Goal: Transaction & Acquisition: Purchase product/service

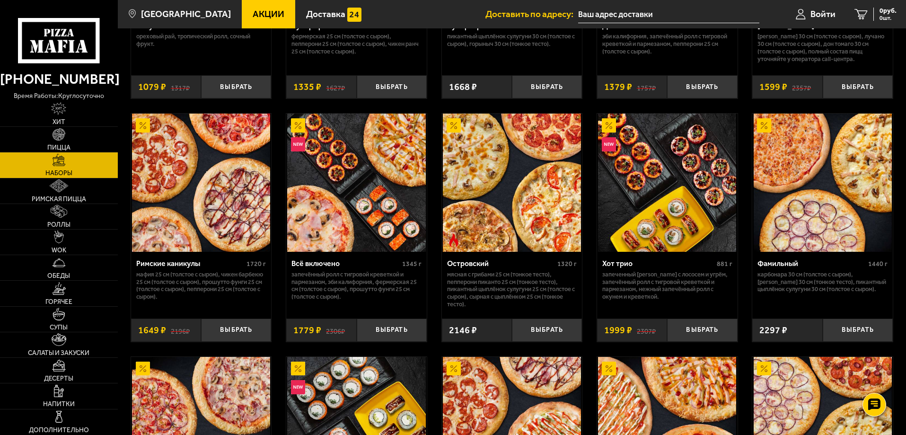
scroll to position [520, 0]
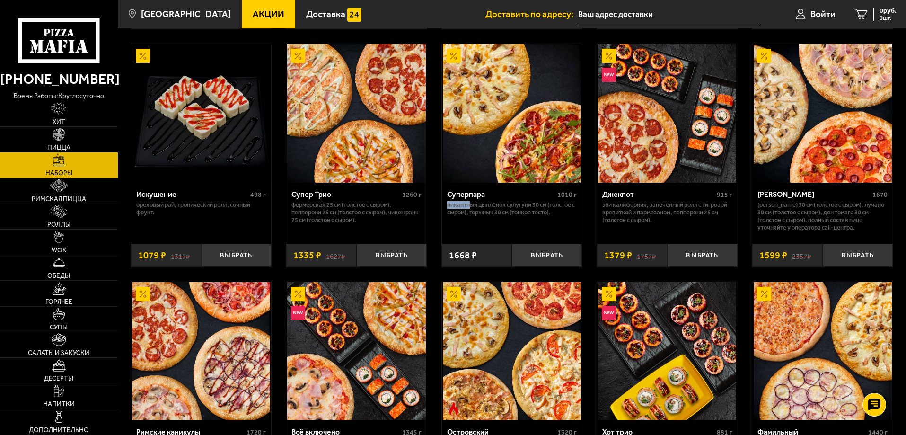
drag, startPoint x: 449, startPoint y: 203, endPoint x: 471, endPoint y: 206, distance: 22.9
click at [471, 206] on p "Пикантный цыплёнок сулугуни 30 см (толстое с сыром), Горыныч 30 см (тонкое тест…" at bounding box center [512, 208] width 130 height 15
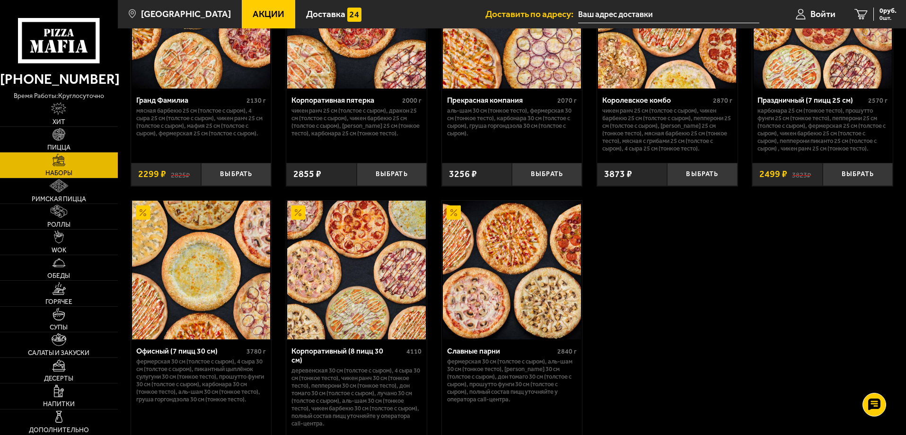
scroll to position [1088, 0]
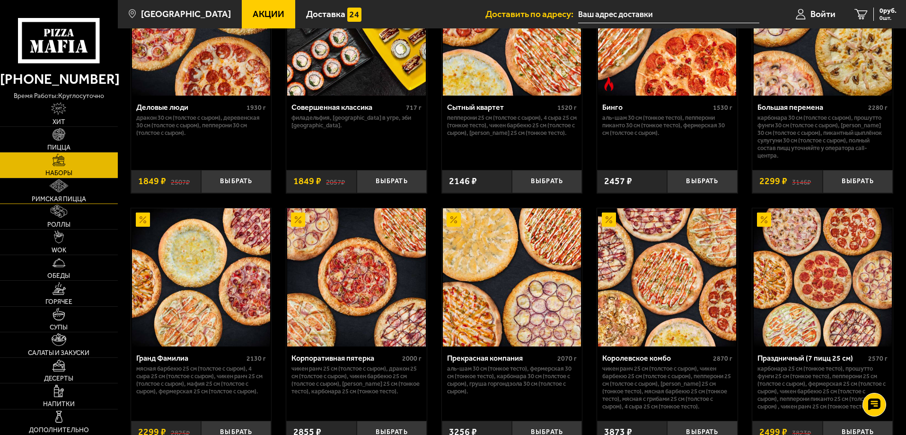
click at [62, 191] on img at bounding box center [59, 185] width 18 height 13
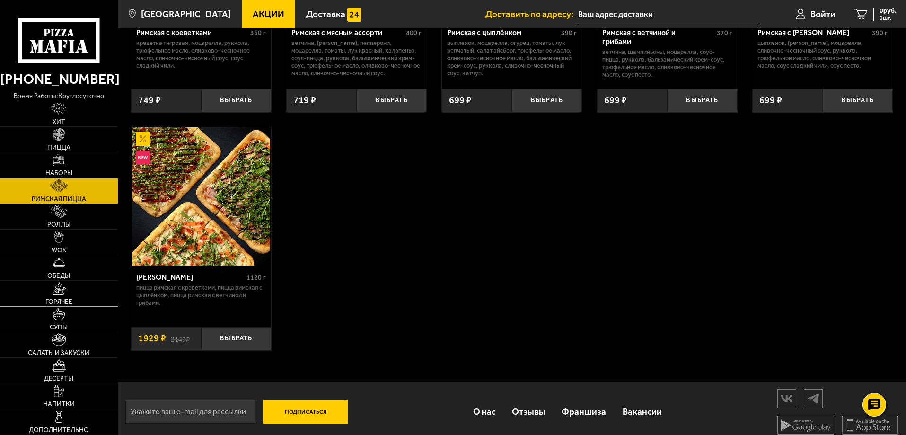
scroll to position [214, 0]
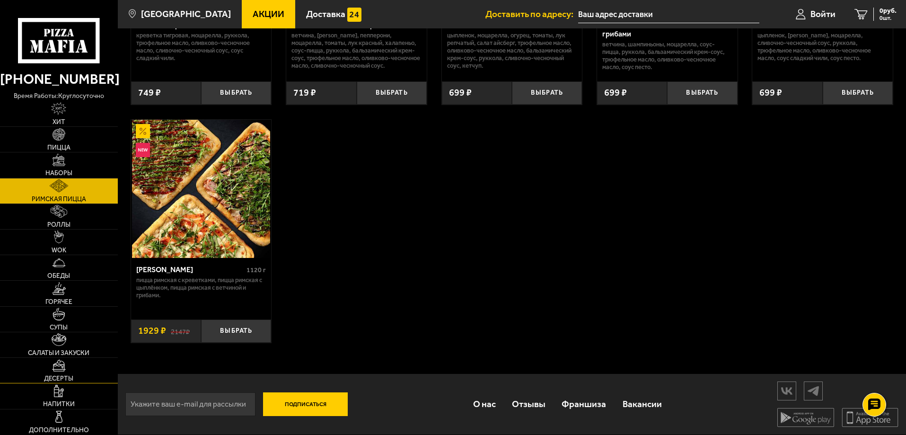
click at [64, 371] on img at bounding box center [59, 365] width 14 height 13
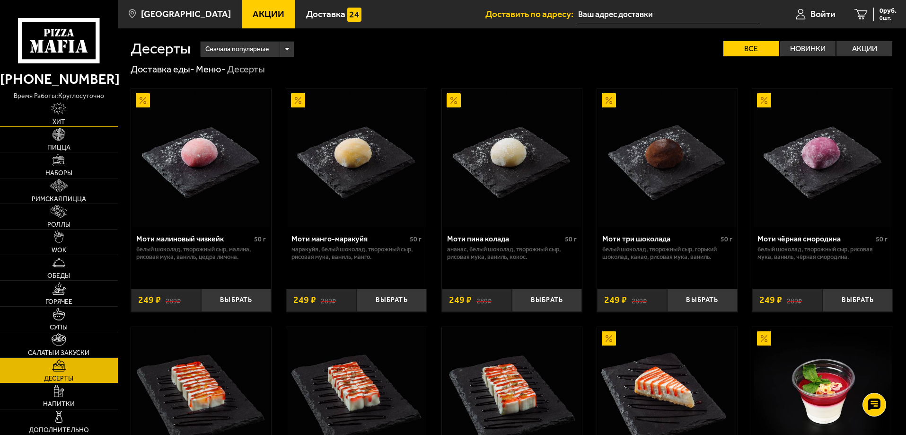
click at [54, 112] on img at bounding box center [58, 108] width 15 height 13
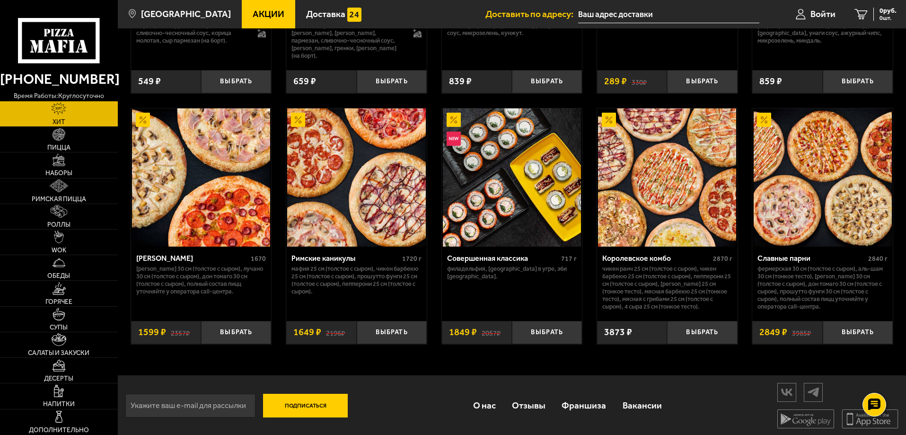
scroll to position [490, 0]
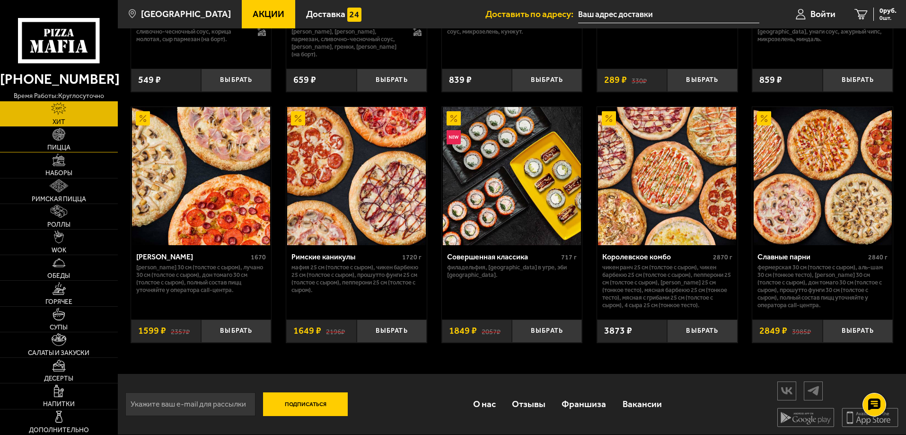
click at [54, 142] on link "Пицца" at bounding box center [59, 139] width 118 height 25
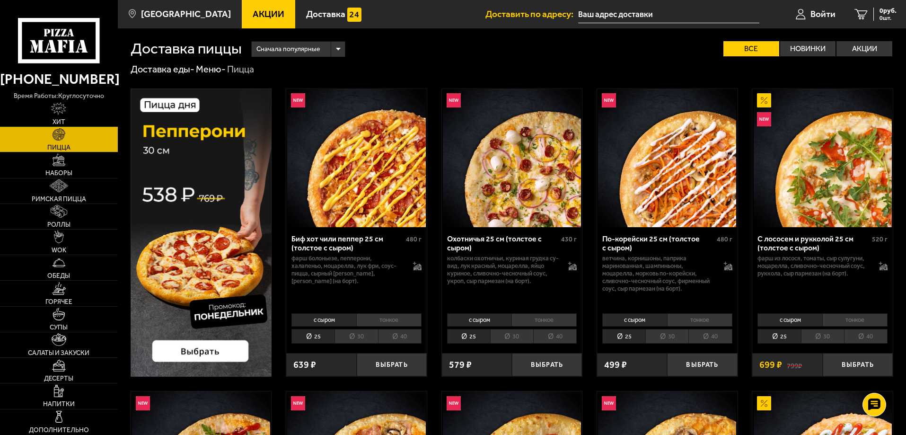
click at [263, 22] on link "Акции" at bounding box center [268, 14] width 53 height 28
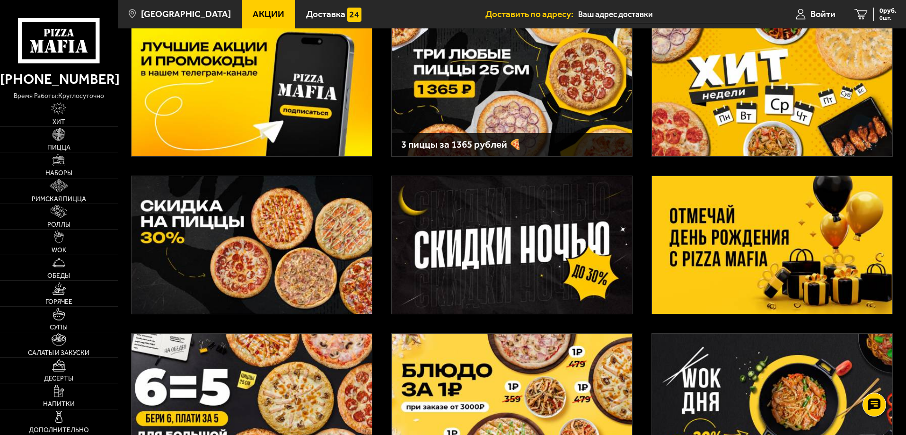
scroll to position [189, 0]
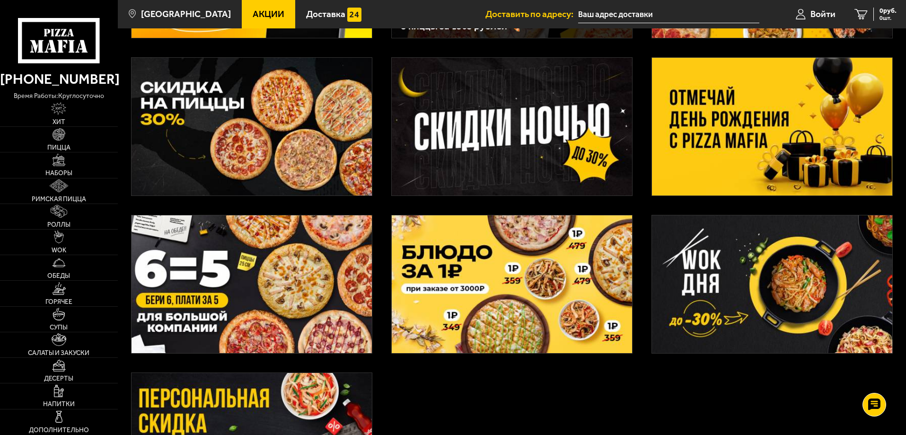
drag, startPoint x: 275, startPoint y: 286, endPoint x: 468, endPoint y: 343, distance: 201.4
click at [506, 371] on div "3 пиццы за 1365 рублей 🍕" at bounding box center [512, 212] width 788 height 653
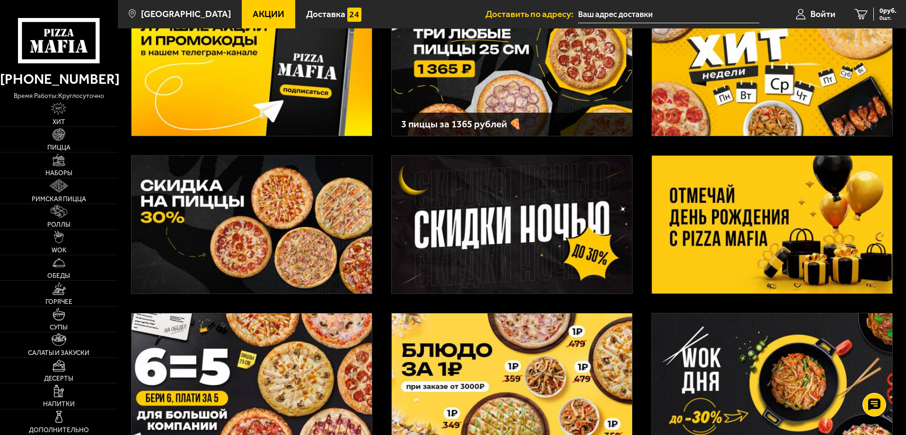
scroll to position [0, 0]
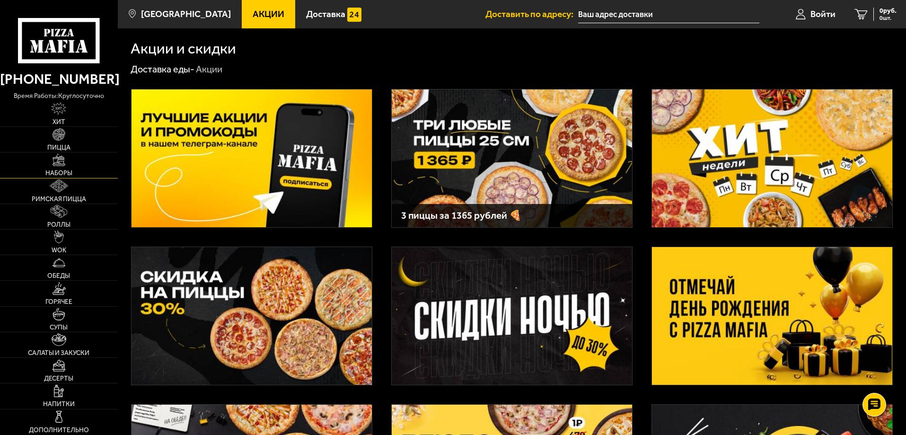
click at [63, 174] on span "Наборы" at bounding box center [58, 173] width 27 height 7
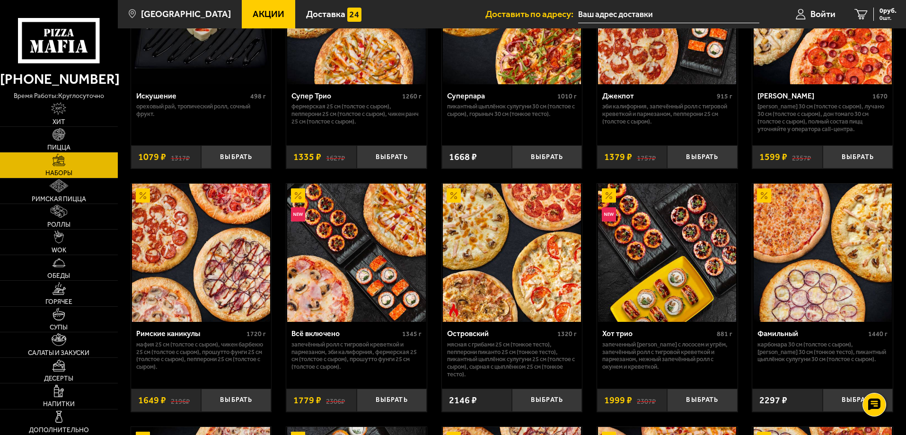
scroll to position [473, 0]
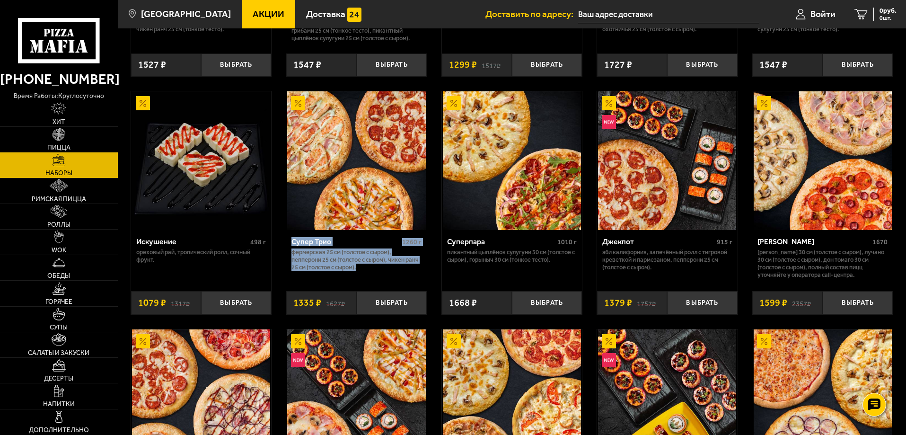
drag, startPoint x: 288, startPoint y: 242, endPoint x: 391, endPoint y: 273, distance: 107.9
click at [391, 273] on div "Супер Трио 1260 г Фермерская 25 см (толстое с сыром), Пепперони 25 см (толстое …" at bounding box center [356, 257] width 141 height 54
click at [389, 273] on div "Супер Трио 1260 г Фермерская 25 см (толстое с сыром), Пепперони 25 см (толстое …" at bounding box center [356, 257] width 141 height 54
drag, startPoint x: 379, startPoint y: 269, endPoint x: 294, endPoint y: 242, distance: 88.9
click at [294, 242] on div "Супер Трио 1260 г Фермерская 25 см (толстое с сыром), Пепперони 25 см (толстое …" at bounding box center [356, 257] width 141 height 54
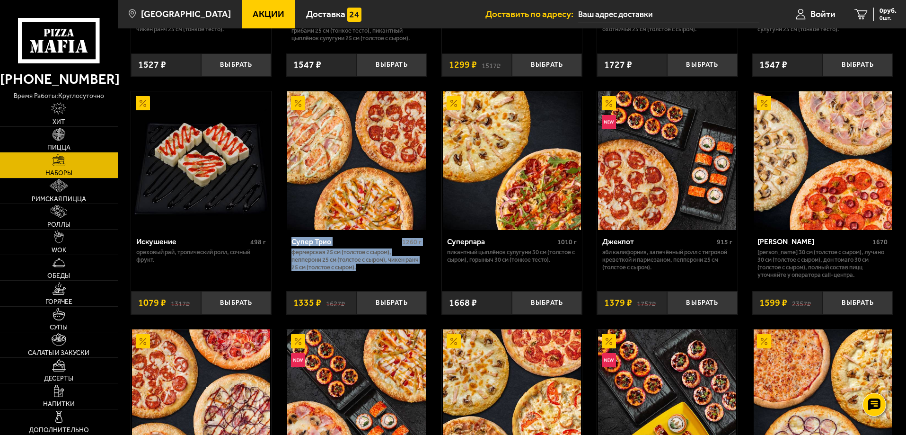
click at [399, 279] on div "Супер Трио 1260 г Фермерская 25 см (толстое с сыром), Пепперони 25 см (толстое …" at bounding box center [356, 257] width 141 height 54
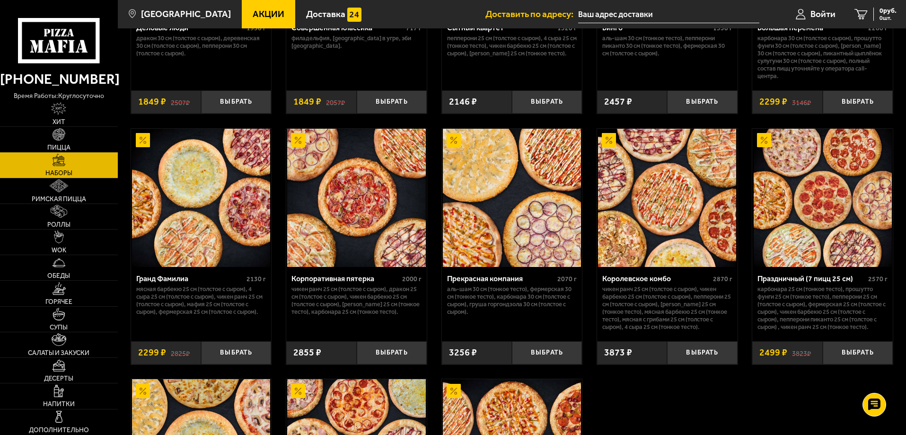
scroll to position [1183, 0]
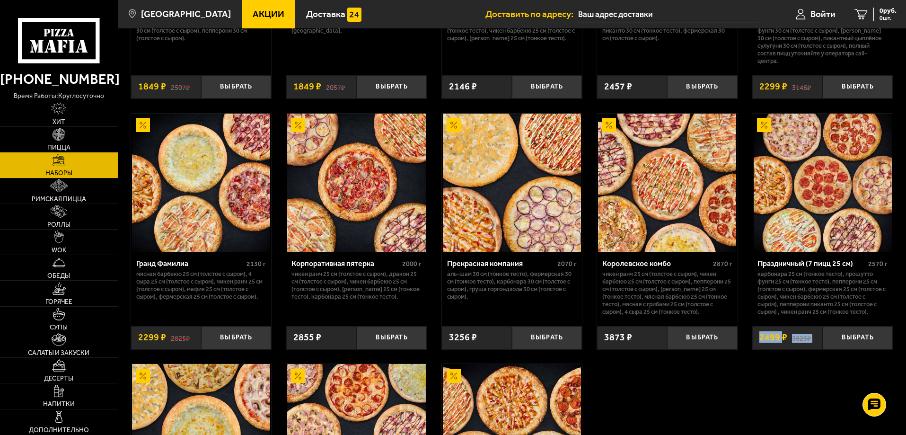
drag, startPoint x: 792, startPoint y: 345, endPoint x: 785, endPoint y: 373, distance: 29.3
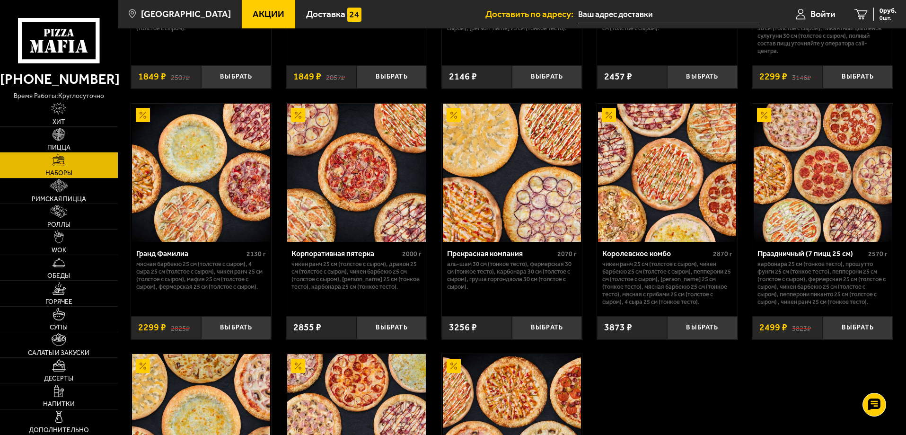
scroll to position [1176, 0]
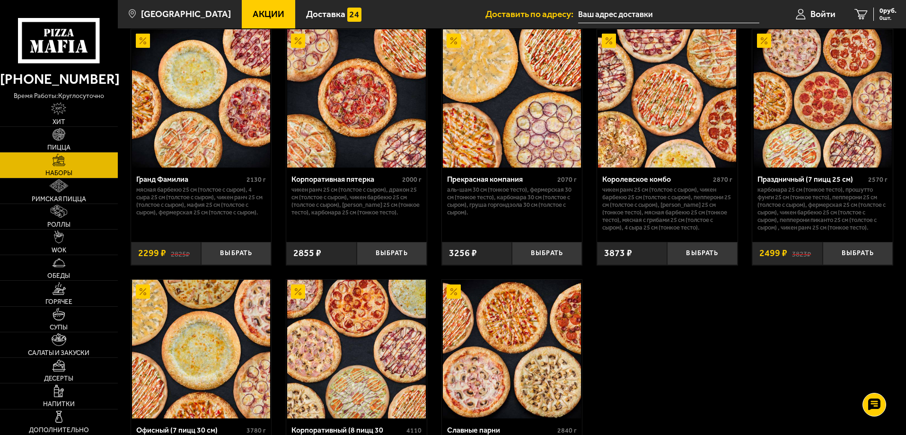
scroll to position [1271, 0]
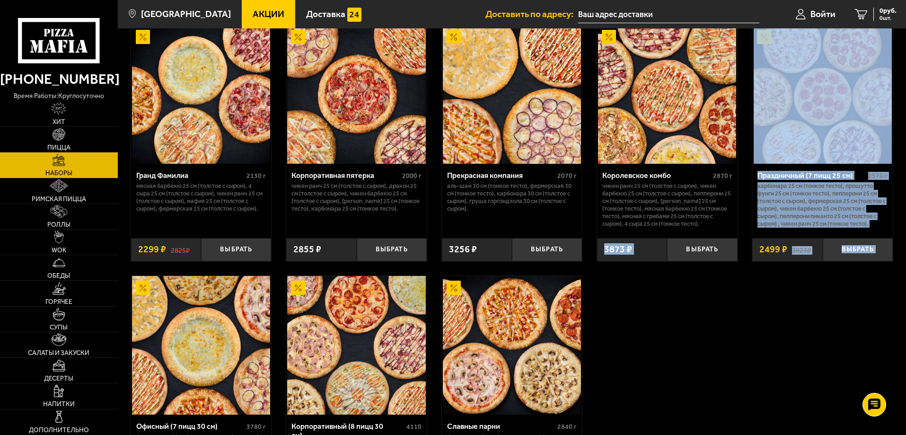
drag, startPoint x: 689, startPoint y: 335, endPoint x: 747, endPoint y: 364, distance: 64.8
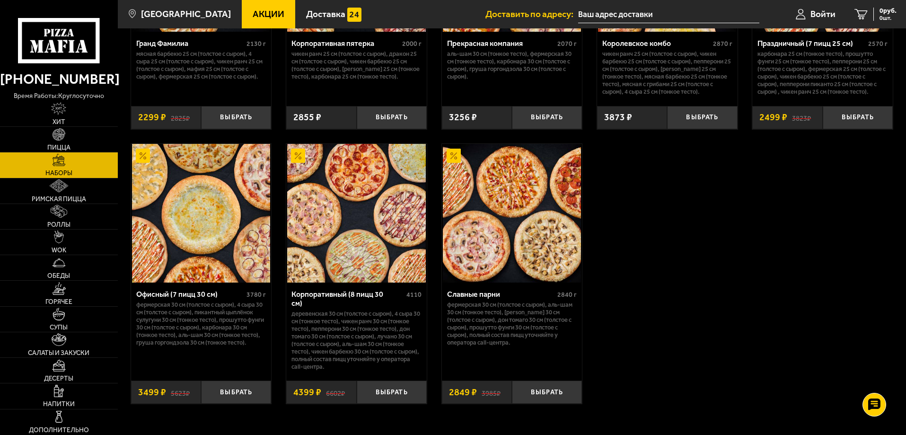
scroll to position [1413, 0]
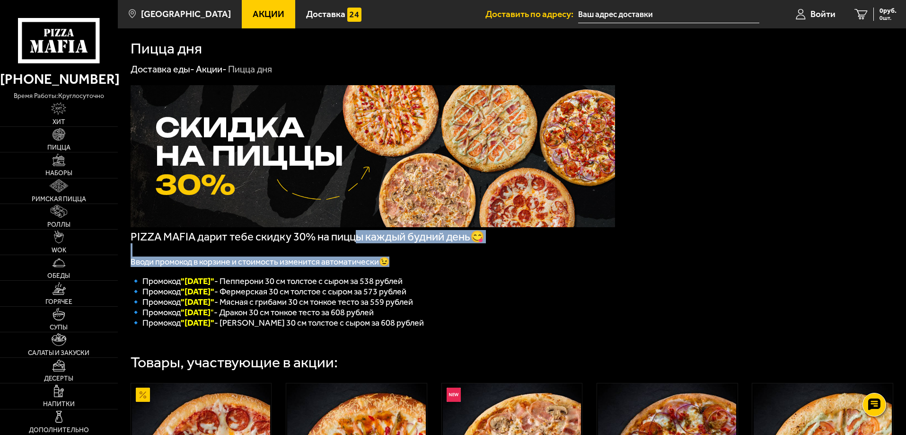
drag, startPoint x: 355, startPoint y: 241, endPoint x: 465, endPoint y: 265, distance: 112.3
click at [465, 265] on div "PIZZA MAFIA дарит тебе скидку 30% на пиццы каждый будний день😋 Вводи промокод в…" at bounding box center [373, 206] width 485 height 243
click at [465, 266] on p "Вводи промокод в корзине и стоимость изменится автоматически😉" at bounding box center [373, 261] width 485 height 10
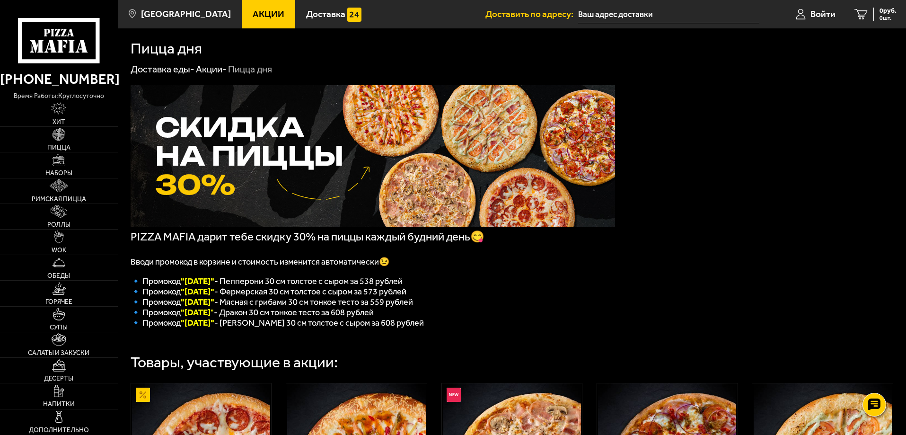
drag, startPoint x: 421, startPoint y: 263, endPoint x: 576, endPoint y: 294, distance: 158.2
click at [442, 267] on p "Вводи промокод в корзине и стоимость изменится автоматически😉" at bounding box center [373, 261] width 485 height 10
drag, startPoint x: 239, startPoint y: 268, endPoint x: 470, endPoint y: 287, distance: 231.2
click at [455, 270] on div "PIZZA MAFIA дарит тебе скидку 30% на пиццы каждый будний день😋 Вводи промокод в…" at bounding box center [373, 206] width 485 height 243
click at [473, 290] on p "🔹 Промокод "Вторник" - Фермерская 30 см толстое с сыром за 573 рублей" at bounding box center [373, 291] width 485 height 10
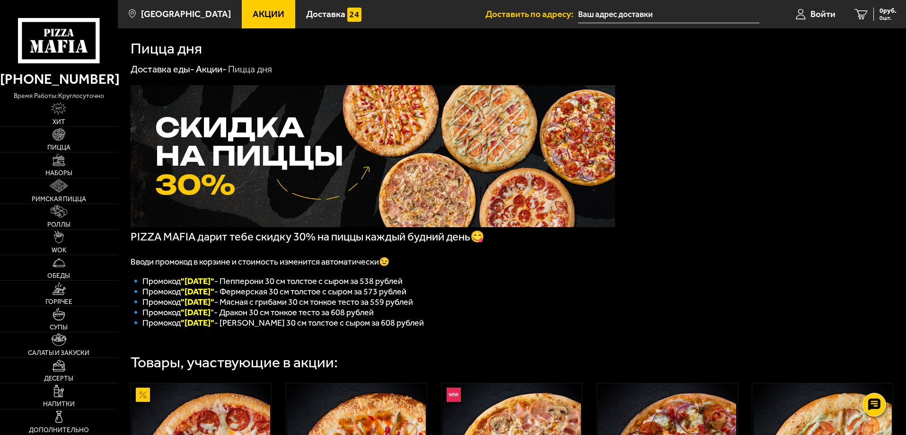
drag, startPoint x: 166, startPoint y: 286, endPoint x: 441, endPoint y: 322, distance: 277.3
click at [441, 322] on div "PIZZA MAFIA дарит тебе скидку 30% на пиццы каждый будний день😋 Вводи промокод в…" at bounding box center [373, 206] width 485 height 243
click at [441, 318] on p "🔹 Промокод "Четверг " - Дракон 30 см тонкое тесто за 608 рублей" at bounding box center [373, 312] width 485 height 10
click at [275, 11] on link "Акции" at bounding box center [268, 14] width 53 height 28
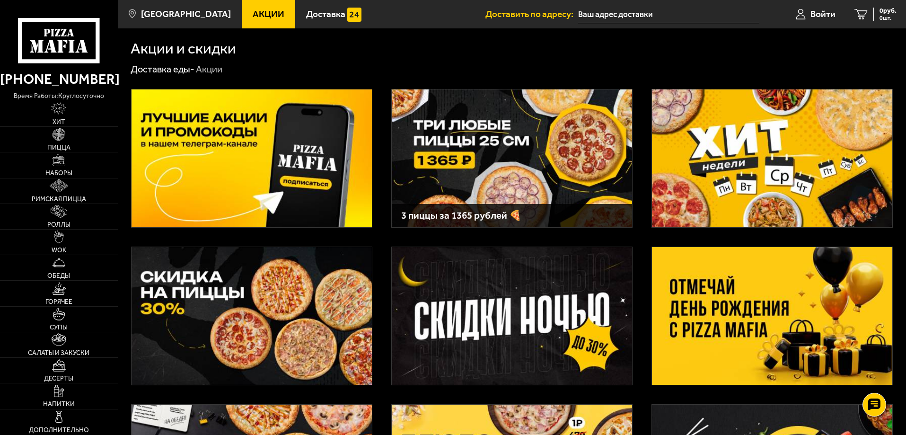
click at [728, 313] on img at bounding box center [772, 316] width 240 height 138
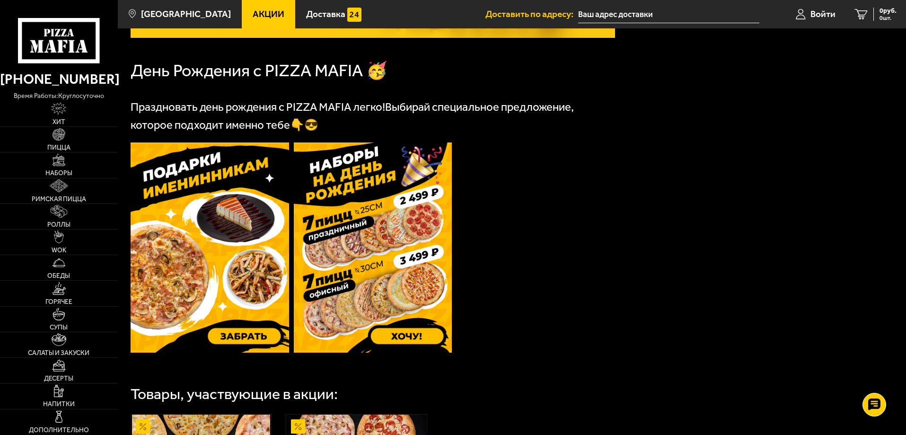
scroll to position [237, 0]
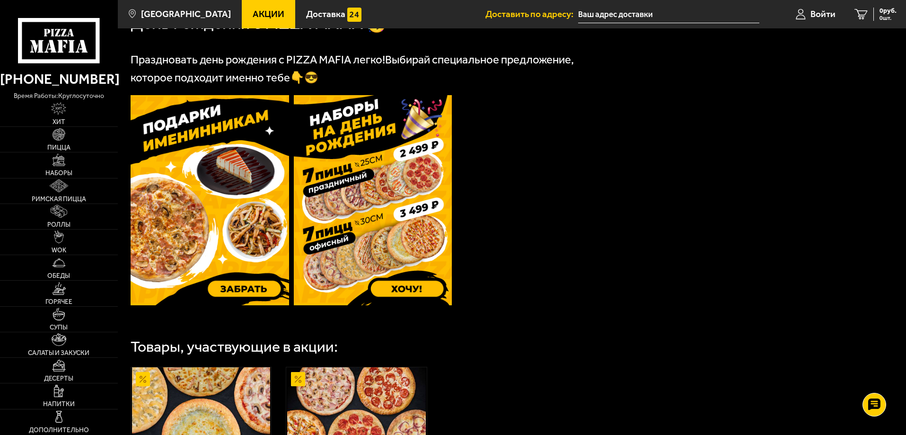
click at [303, 134] on img at bounding box center [373, 200] width 159 height 210
drag, startPoint x: 634, startPoint y: 133, endPoint x: 548, endPoint y: 172, distance: 94.0
click at [548, 172] on td at bounding box center [536, 201] width 159 height 212
click at [242, 292] on img at bounding box center [210, 200] width 159 height 210
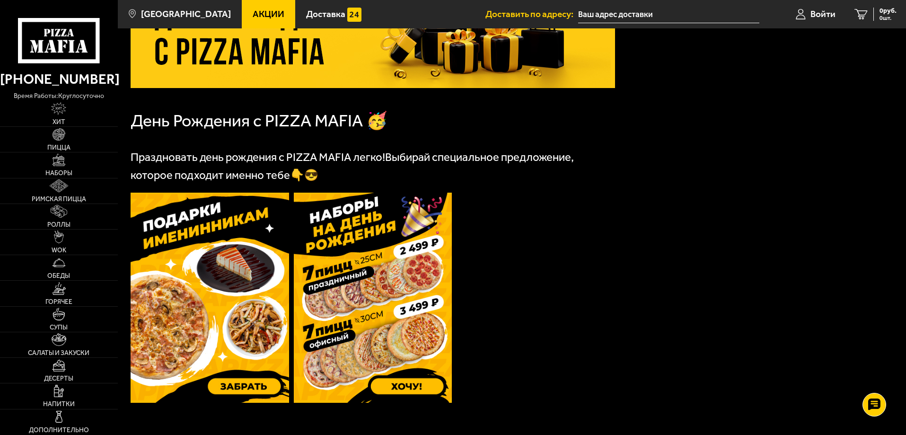
scroll to position [186, 0]
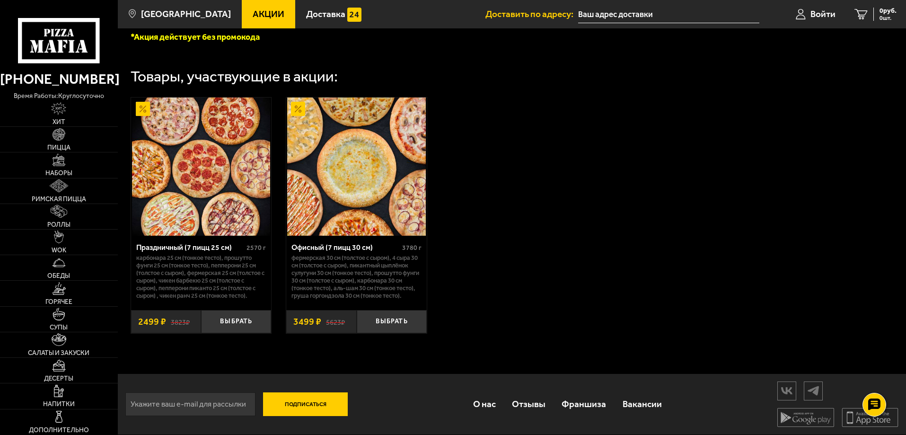
scroll to position [11, 0]
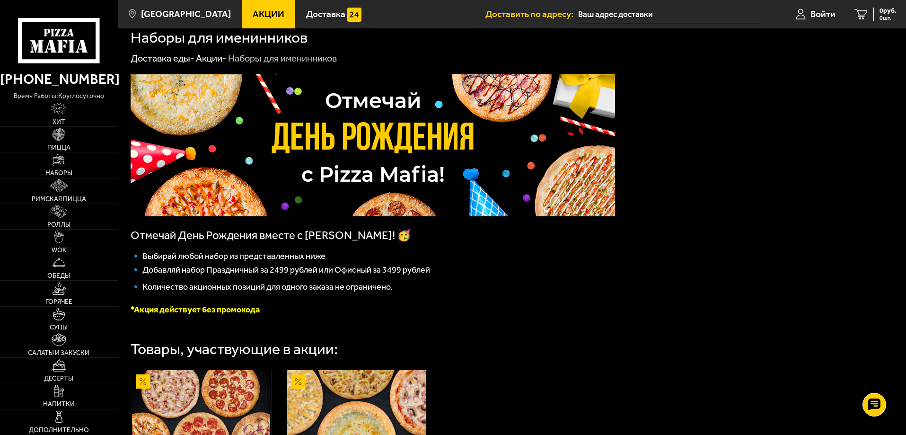
drag, startPoint x: 189, startPoint y: 260, endPoint x: 368, endPoint y: 256, distance: 178.9
click at [368, 256] on p "🔹 Выбирай любой набор из представленных ниже" at bounding box center [373, 256] width 485 height 10
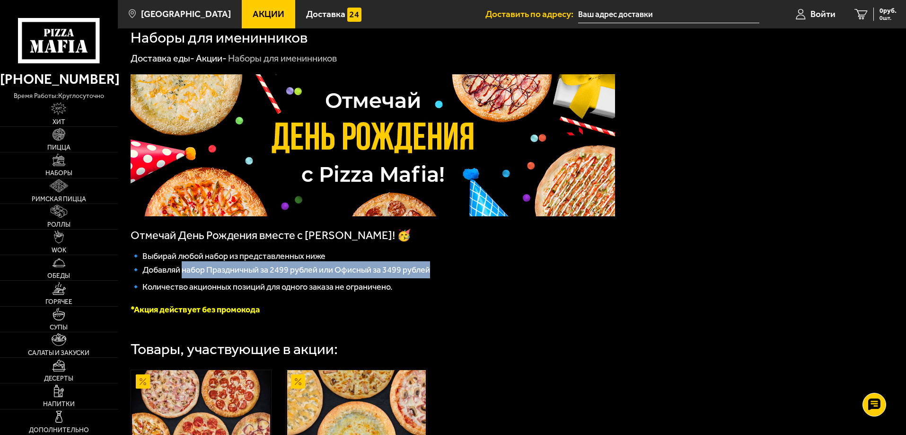
drag, startPoint x: 183, startPoint y: 274, endPoint x: 464, endPoint y: 274, distance: 280.6
click at [464, 274] on p "🔹 Добавляй набор Праздничный за 2499 рублей или Офисный за 3499 рублей" at bounding box center [373, 269] width 485 height 17
click at [465, 274] on p "🔹 Добавляй набор Праздничный за 2499 рублей или Офисный за 3499 рублей" at bounding box center [373, 269] width 485 height 17
click at [203, 270] on span "🔹 Добавляй набор Праздничный за 2499 рублей или Офисный за 3499 рублей" at bounding box center [281, 270] width 300 height 10
drag, startPoint x: 203, startPoint y: 274, endPoint x: 473, endPoint y: 273, distance: 269.2
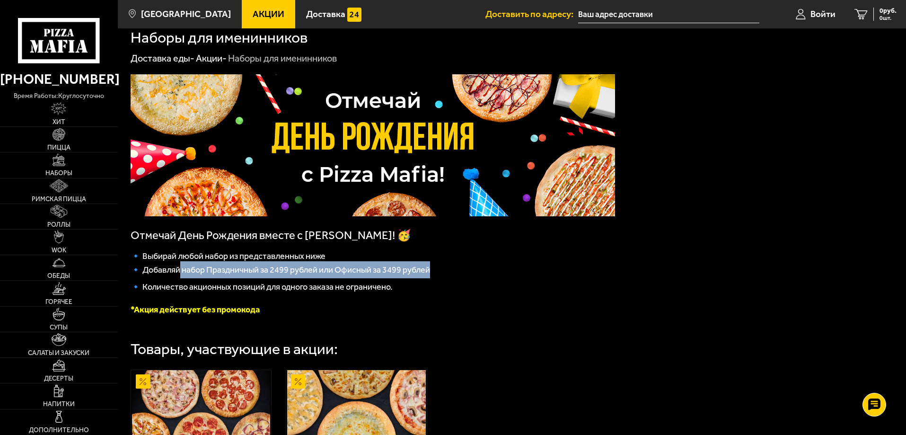
click at [473, 273] on p "🔹 Добавляй набор Праздничный за 2499 рублей или Офисный за 3499 рублей" at bounding box center [373, 269] width 485 height 17
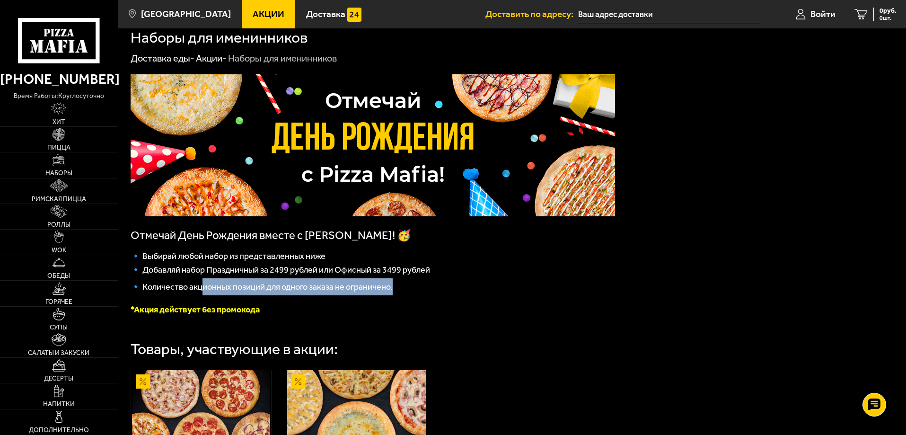
drag, startPoint x: 200, startPoint y: 291, endPoint x: 454, endPoint y: 289, distance: 254.1
click at [453, 289] on p "🔹 Количество акционных позиций для одного заказа не ограничено." at bounding box center [373, 286] width 485 height 17
click at [456, 289] on p "🔹 Количество акционных позиций для одного заказа не ограничено." at bounding box center [373, 286] width 485 height 17
click at [329, 315] on p "*Акция действует без промокода" at bounding box center [373, 309] width 485 height 10
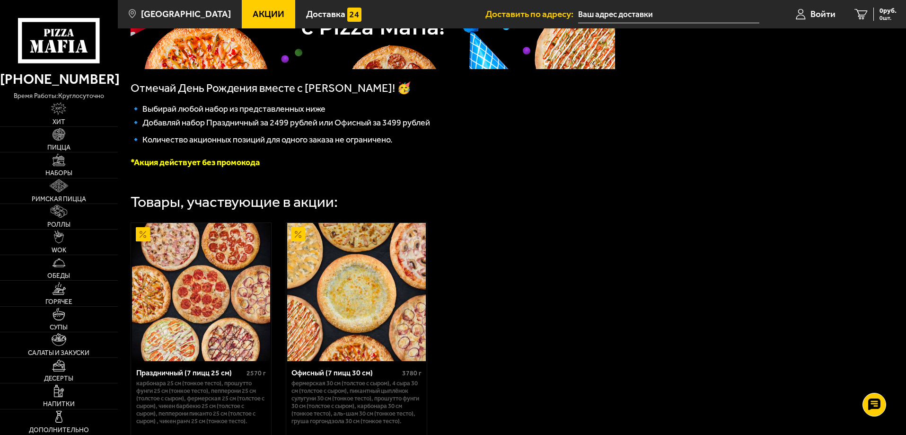
scroll to position [247, 0]
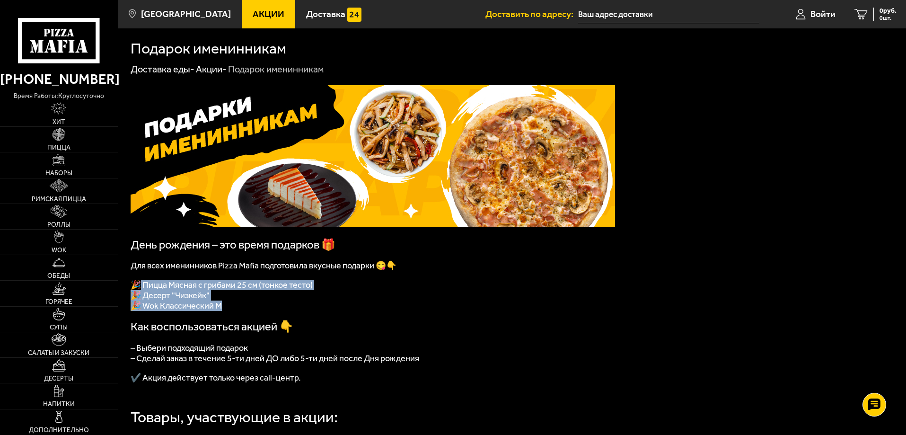
drag, startPoint x: 142, startPoint y: 290, endPoint x: 230, endPoint y: 315, distance: 91.1
click at [230, 315] on div "День рождения – это время подарков 🎁 Для всех именинников Pizza Mafia подготови…" at bounding box center [373, 234] width 485 height 298
click at [230, 311] on p "🎉 Wok Классический М" at bounding box center [373, 305] width 485 height 10
drag, startPoint x: 234, startPoint y: 310, endPoint x: 301, endPoint y: 289, distance: 70.5
click at [301, 289] on div "День рождения – это время подарков 🎁 Для всех именинников Pizza Mafia подготови…" at bounding box center [373, 234] width 485 height 298
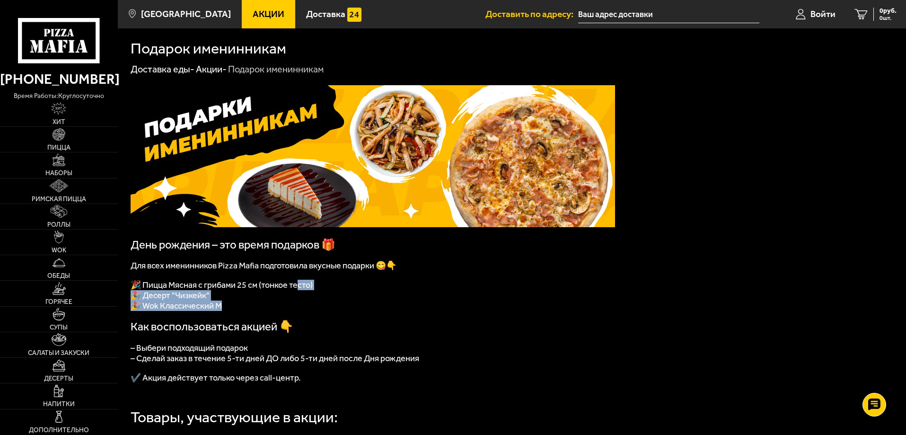
click at [301, 290] on span "🎉 Пицца Мясная с грибами 25 см (тонкое тесто)" at bounding box center [222, 285] width 182 height 10
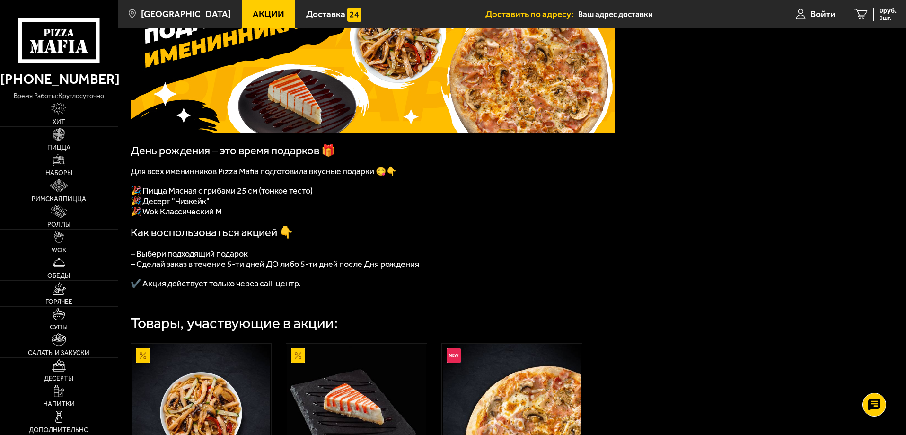
scroll to position [95, 0]
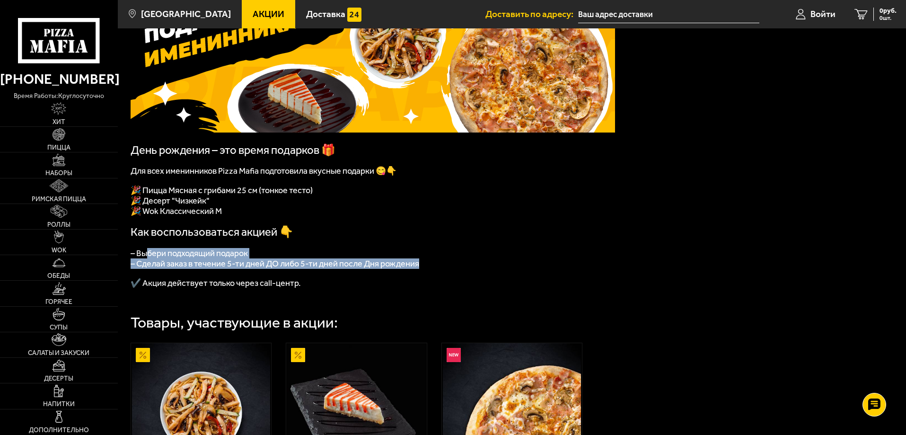
drag, startPoint x: 149, startPoint y: 259, endPoint x: 467, endPoint y: 269, distance: 317.7
click at [461, 269] on div "День рождения – это время подарков 🎁 Для всех именинников Pizza Mafia подготови…" at bounding box center [373, 140] width 485 height 298
click at [485, 269] on p "– Сделай заказ в течение 5-ти дней ДО либо 5-ти дней после Дня рождения" at bounding box center [373, 263] width 485 height 10
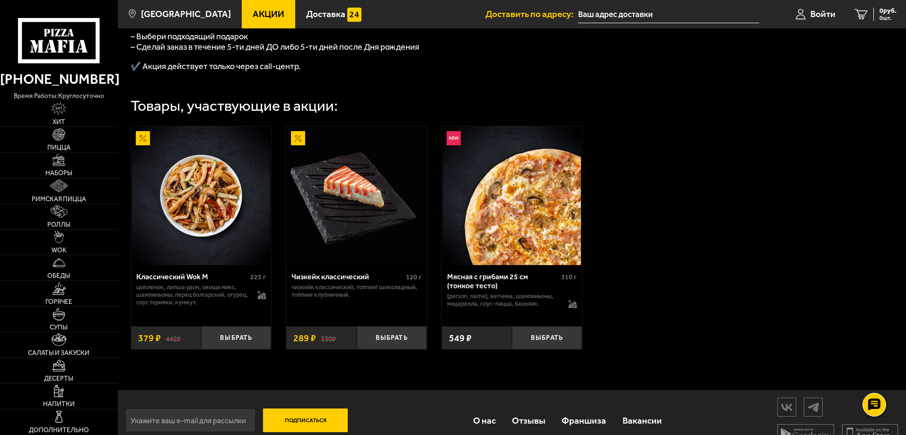
scroll to position [290, 0]
